Goal: Obtain resource: Obtain resource

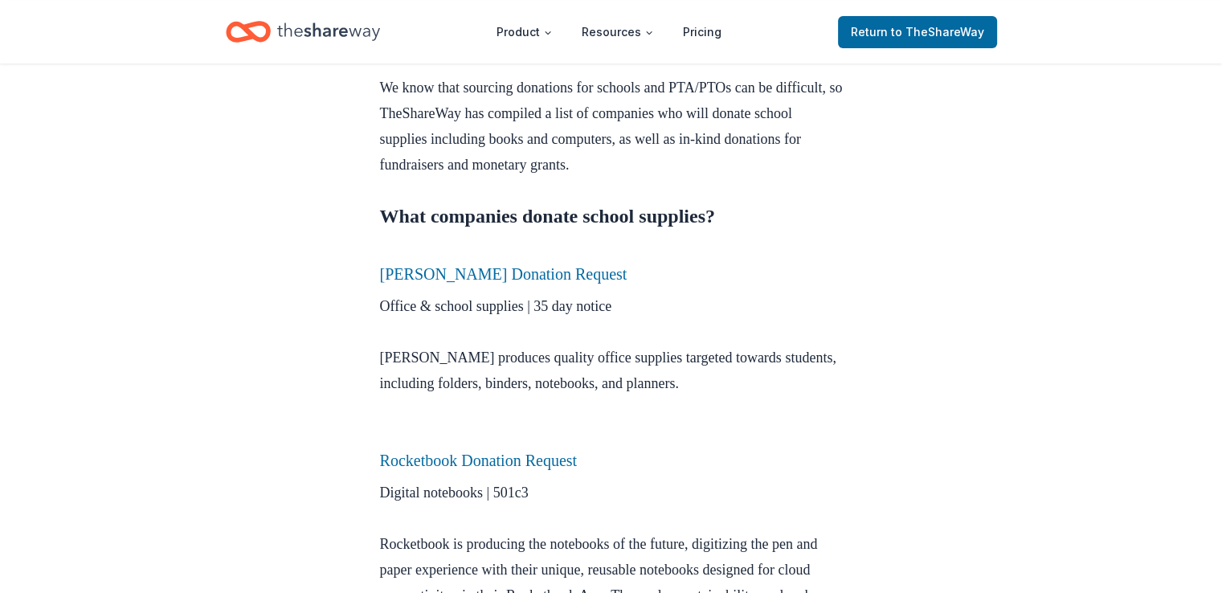
scroll to position [563, 0]
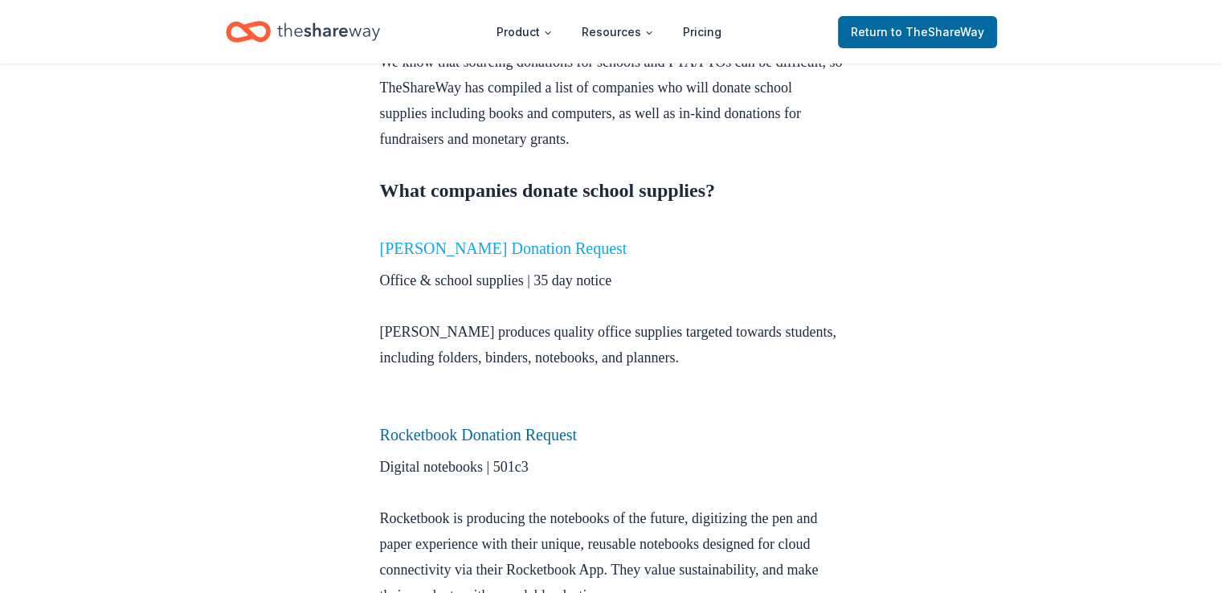
click at [444, 253] on link "Mead Donation Request" at bounding box center [504, 248] width 248 height 18
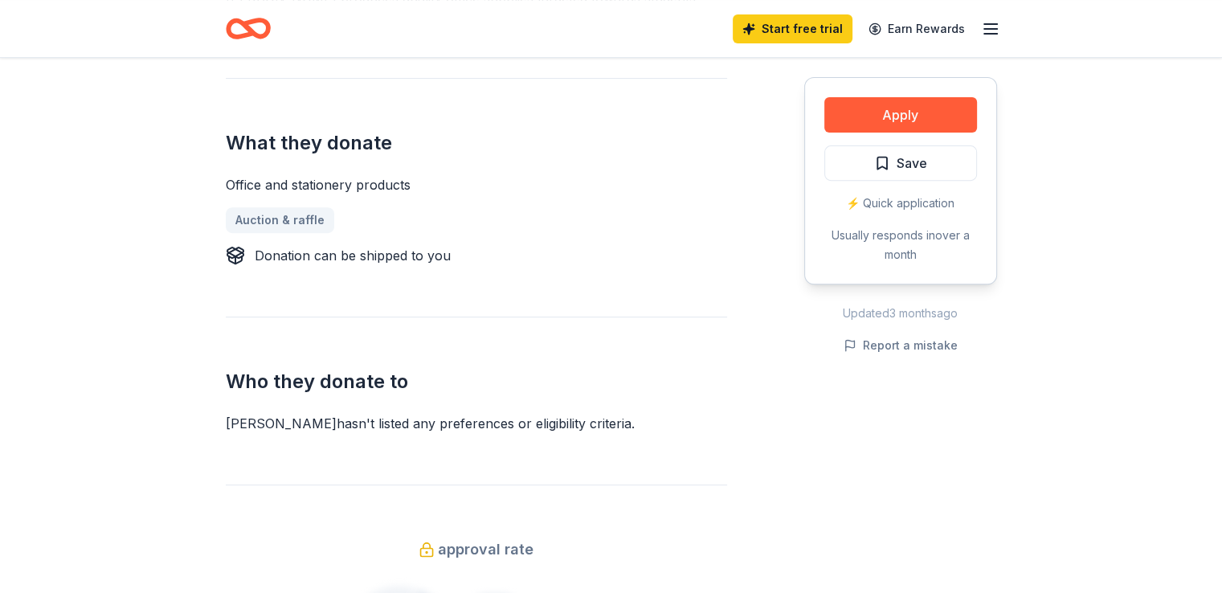
scroll to position [563, 0]
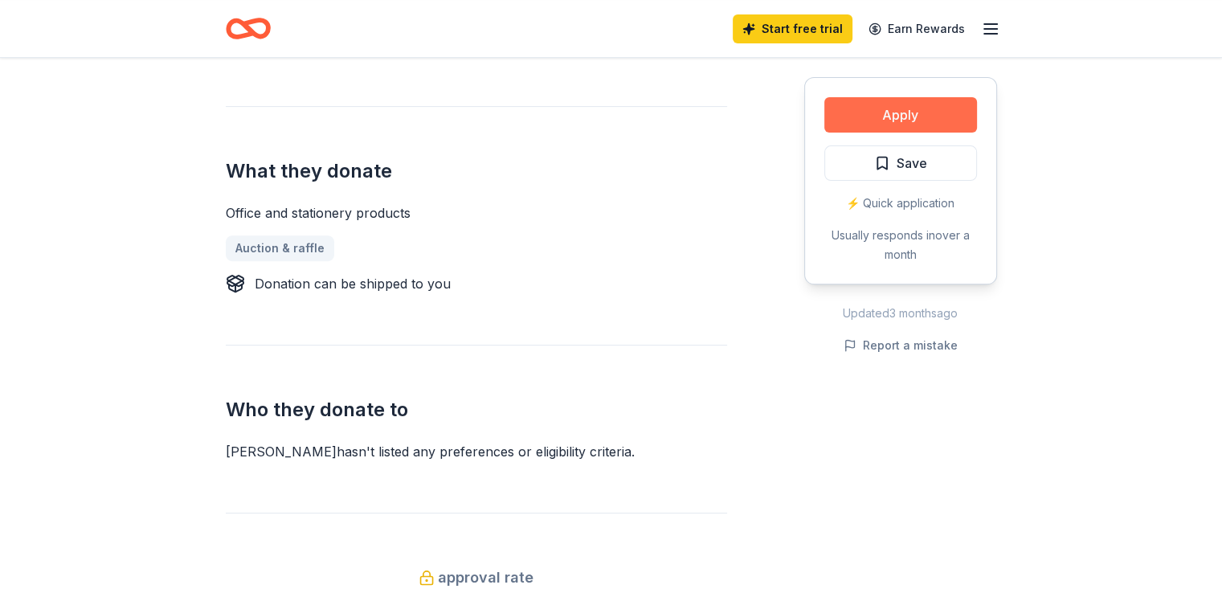
click at [943, 109] on button "Apply" at bounding box center [900, 114] width 153 height 35
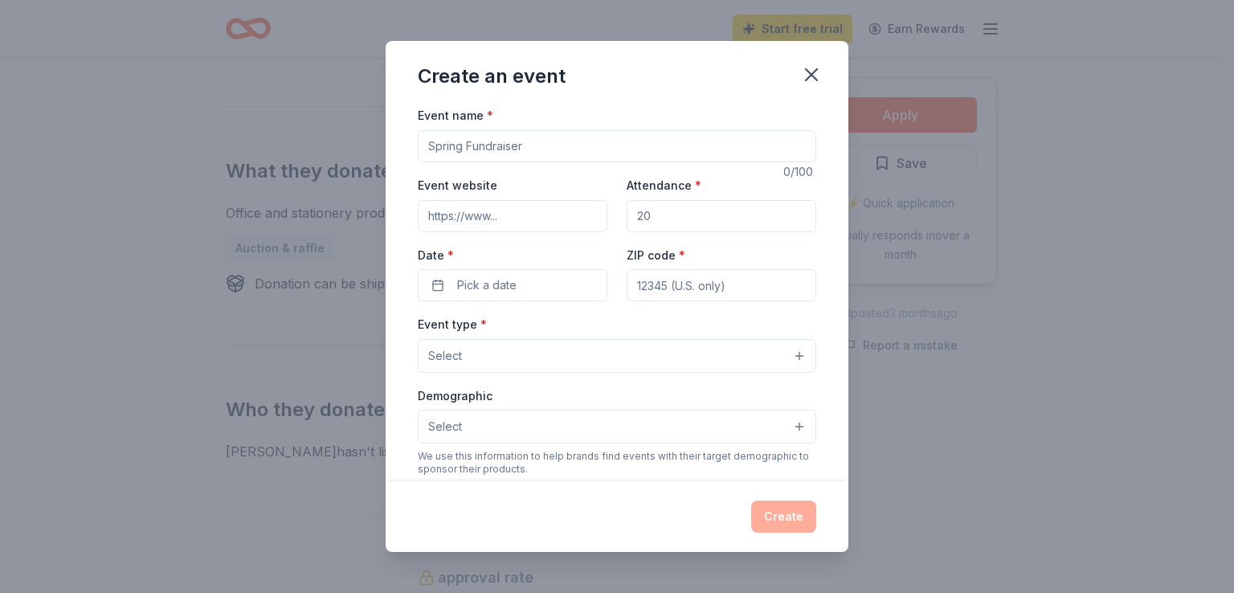
click at [485, 137] on input "Event name *" at bounding box center [617, 146] width 399 height 32
click at [545, 146] on input "Event name *" at bounding box center [617, 146] width 399 height 32
click at [547, 157] on input "Event name *" at bounding box center [617, 146] width 399 height 32
click at [816, 84] on icon "button" at bounding box center [811, 74] width 23 height 23
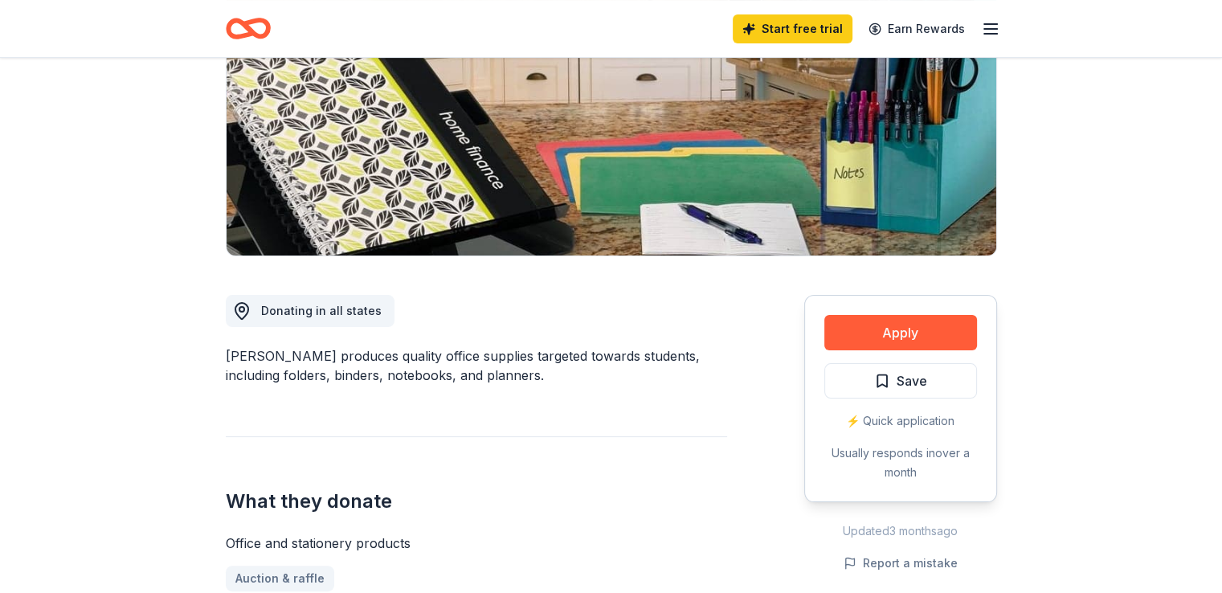
scroll to position [196, 0]
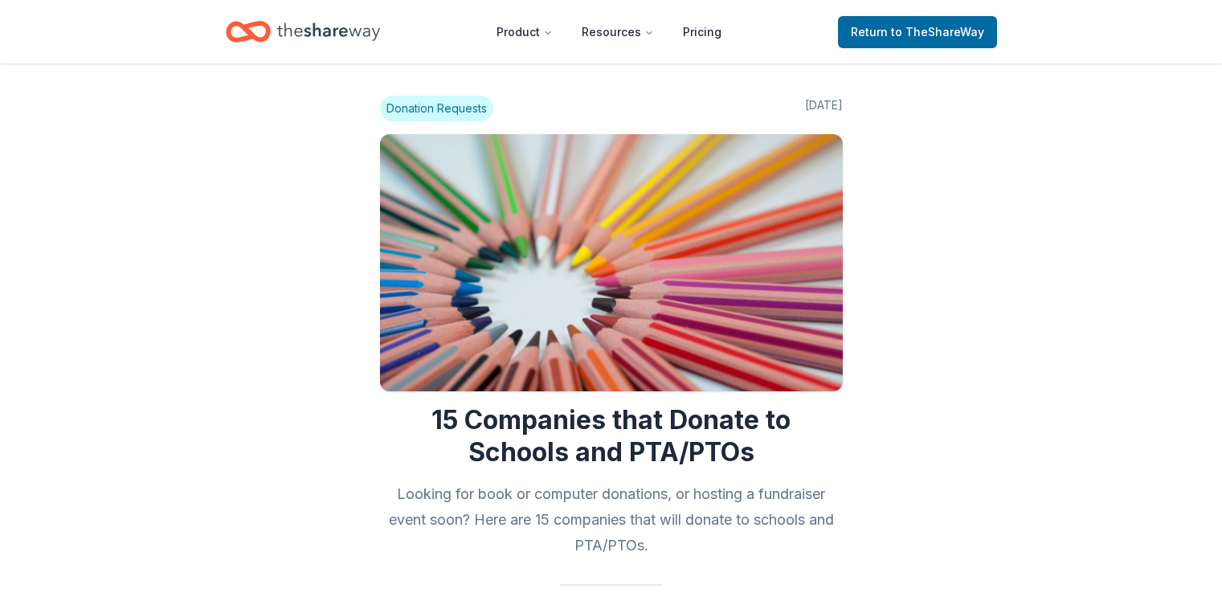
scroll to position [563, 0]
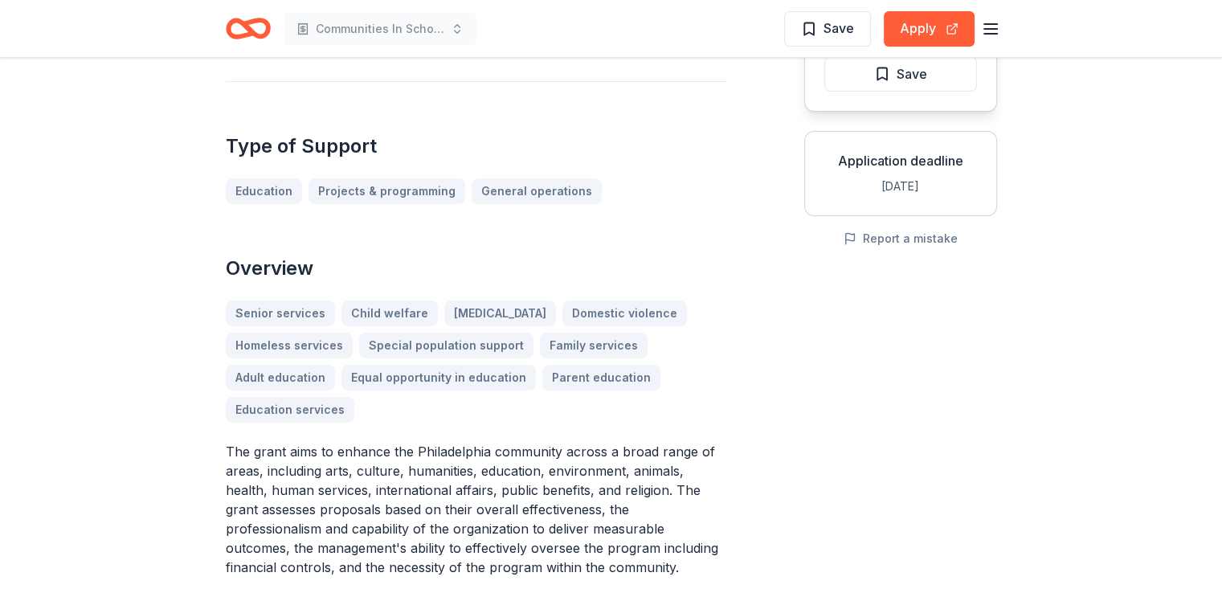
scroll to position [241, 0]
